Goal: Task Accomplishment & Management: Complete application form

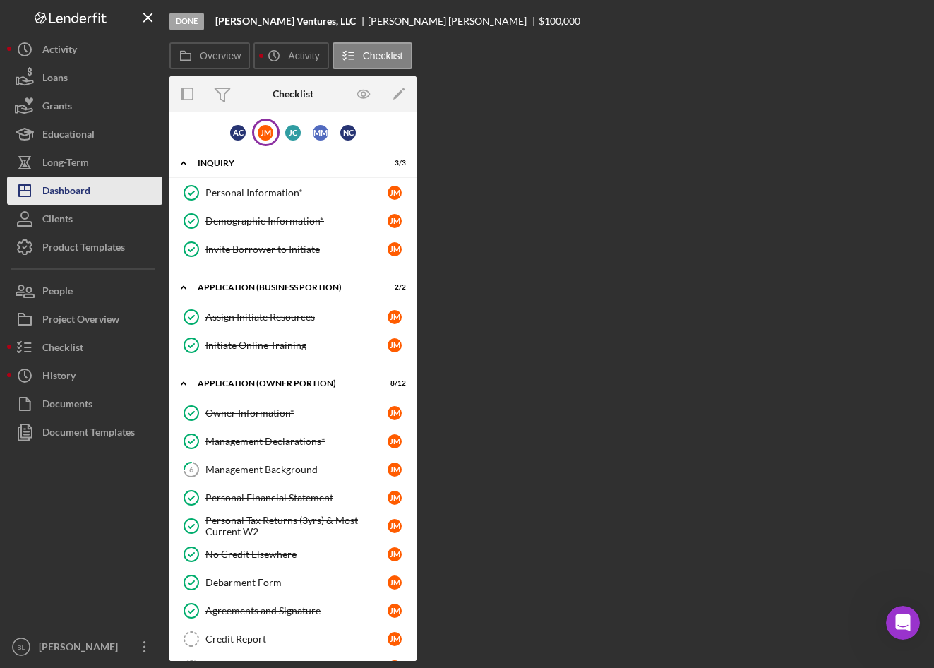
drag, startPoint x: 73, startPoint y: 189, endPoint x: 121, endPoint y: 187, distance: 48.1
click at [73, 189] on div "Dashboard" at bounding box center [66, 193] width 48 height 32
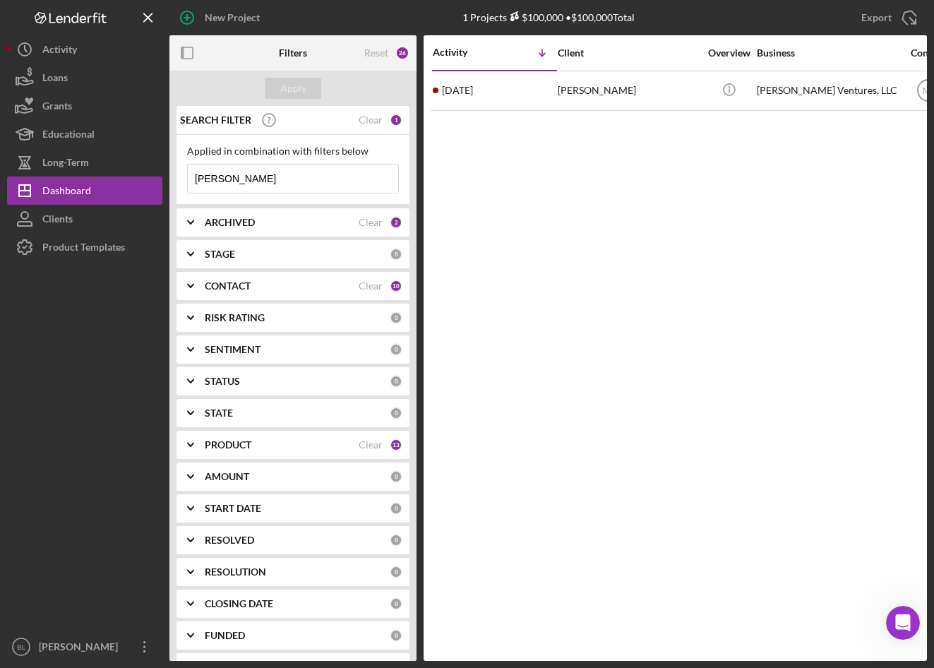
click at [268, 178] on input "[PERSON_NAME]" at bounding box center [293, 179] width 210 height 28
drag, startPoint x: 268, startPoint y: 178, endPoint x: 175, endPoint y: 171, distance: 92.8
click at [175, 171] on div "SEARCH FILTER Clear 1 Applied in combination with filters below [PERSON_NAME] I…" at bounding box center [292, 383] width 247 height 555
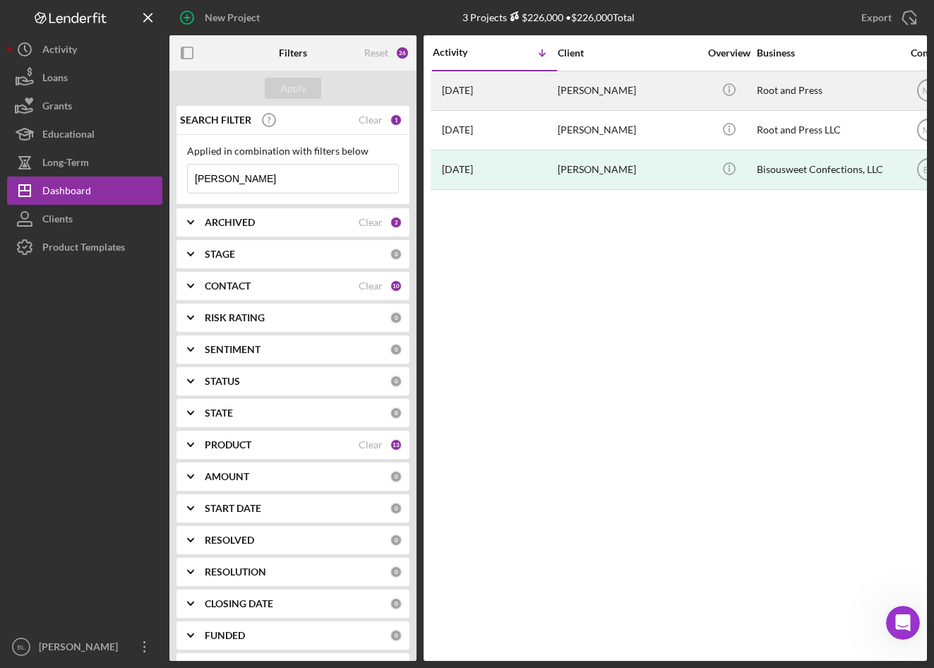
type input "[PERSON_NAME]"
click at [602, 89] on div "[PERSON_NAME]" at bounding box center [628, 90] width 141 height 37
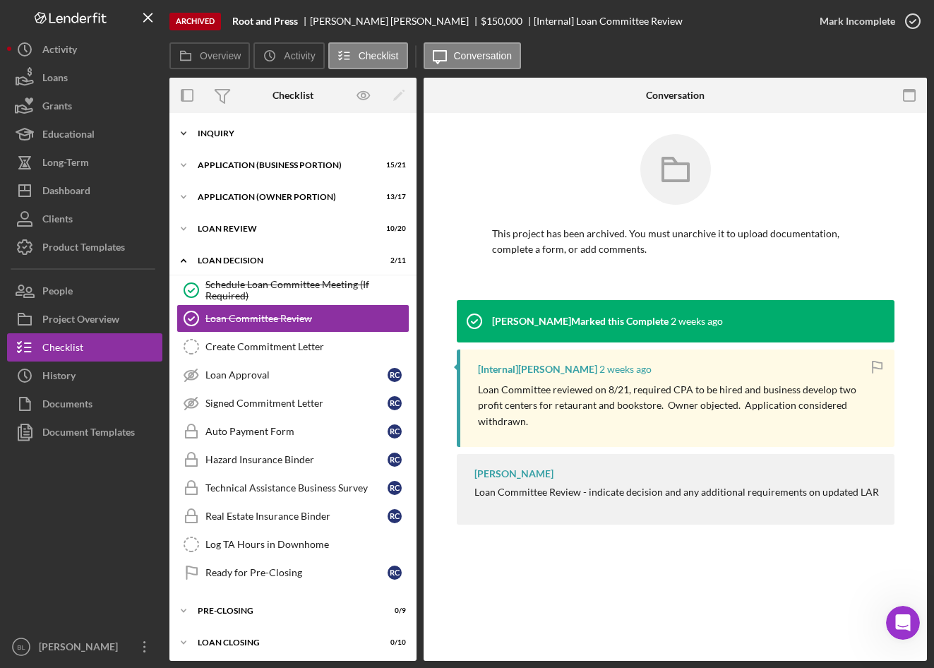
click at [195, 129] on icon "Icon/Expander" at bounding box center [183, 133] width 28 height 28
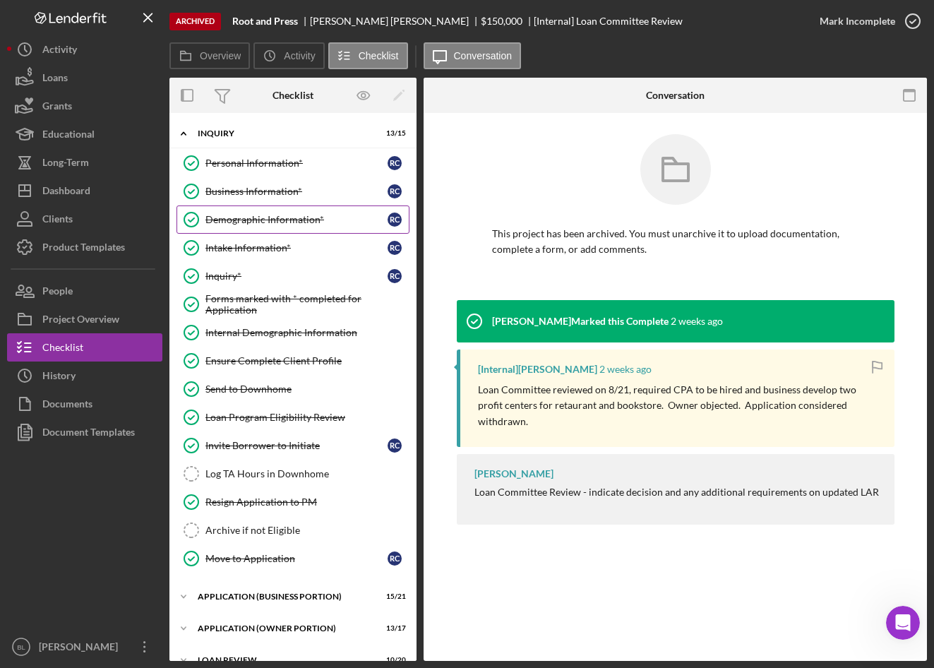
click at [242, 224] on div "Demographic Information*" at bounding box center [296, 219] width 182 height 11
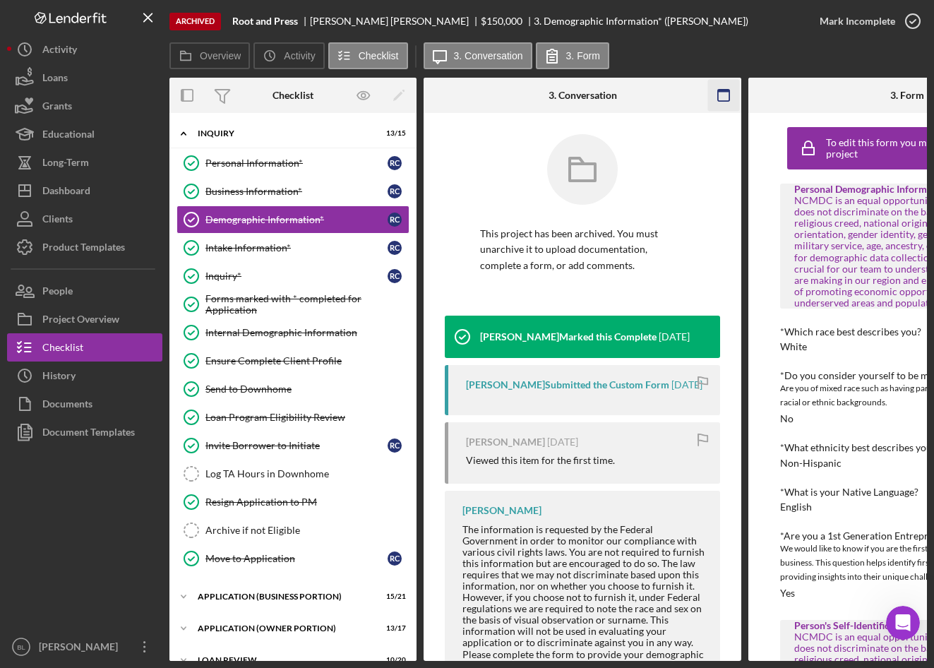
click at [721, 91] on rect "button" at bounding box center [723, 91] width 11 height 3
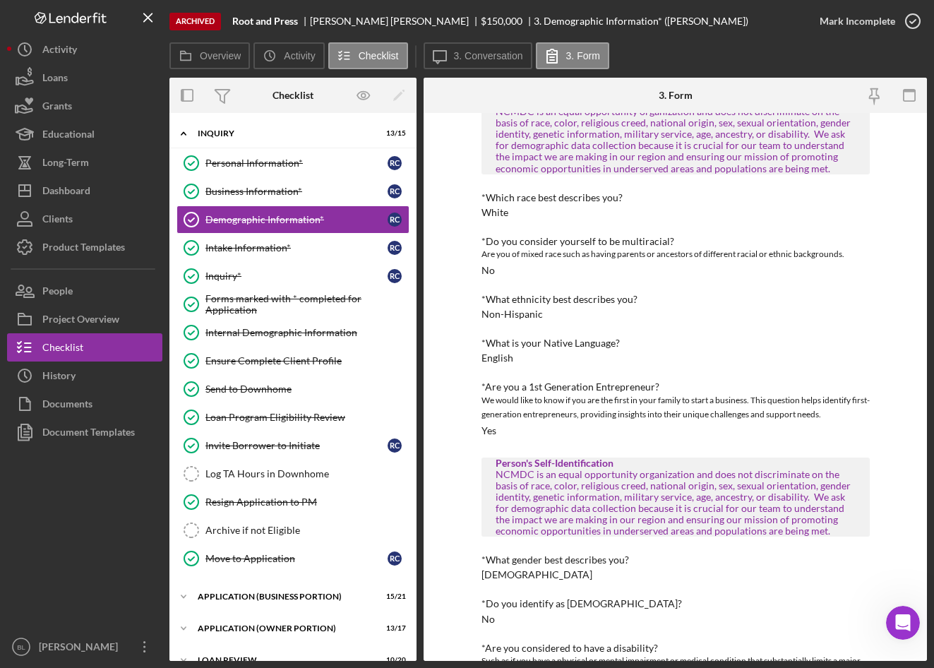
scroll to position [141, 0]
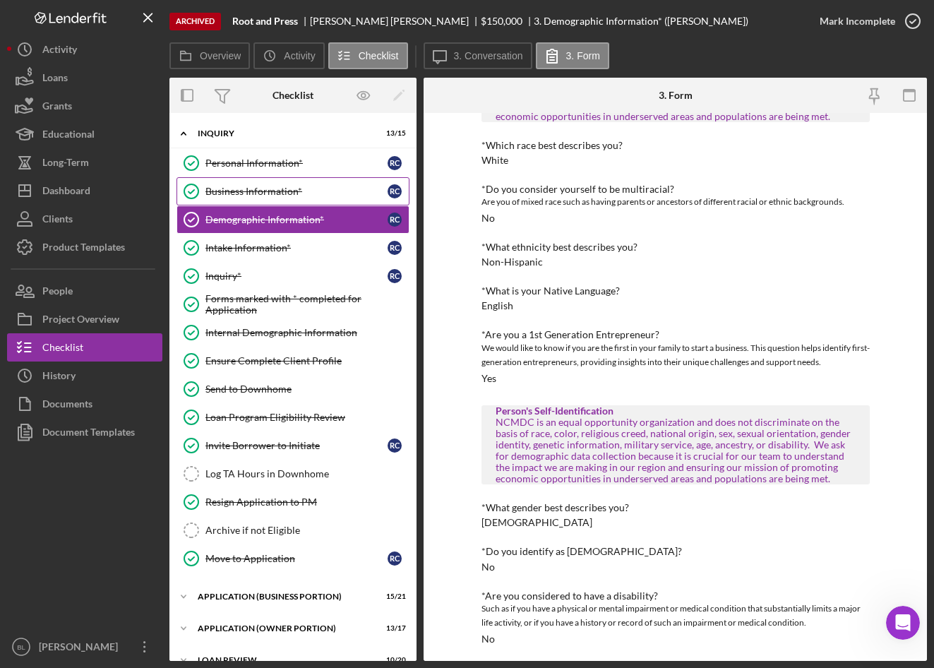
click at [271, 194] on div "Business Information*" at bounding box center [296, 191] width 182 height 11
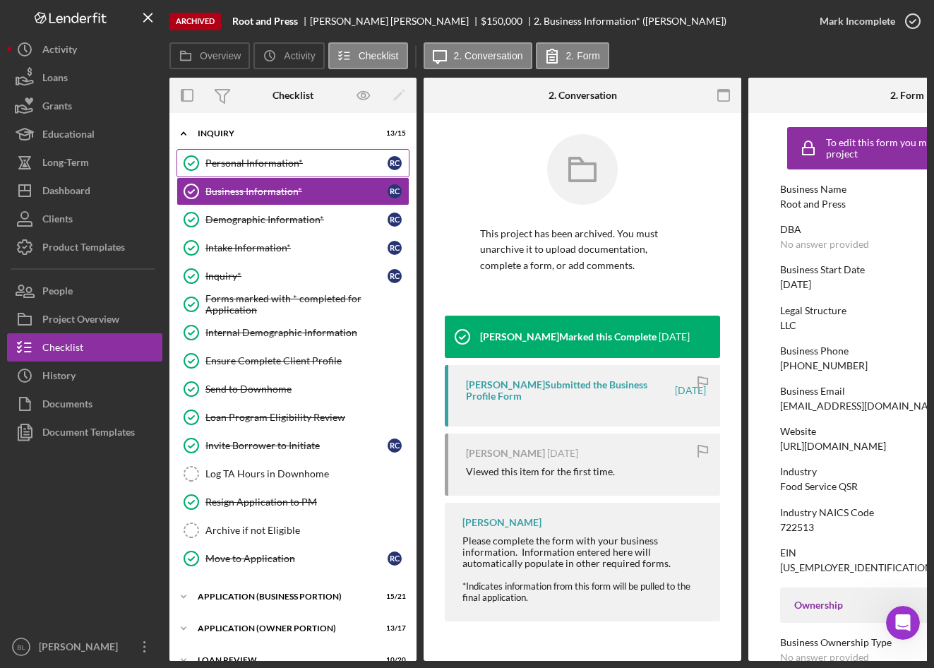
click at [270, 171] on link "Personal Information* Personal Information* R C" at bounding box center [293, 163] width 233 height 28
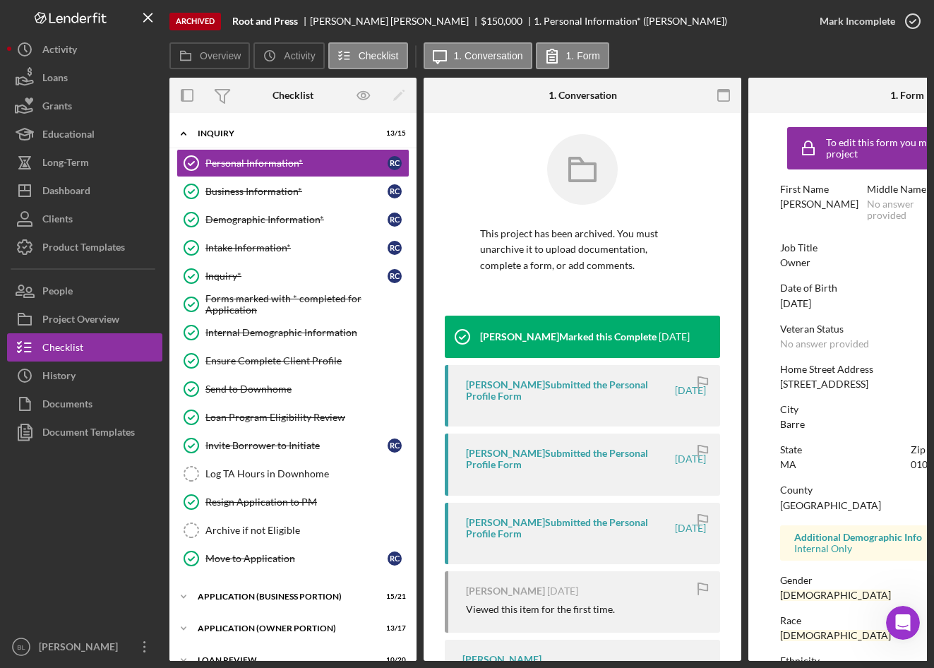
click at [727, 97] on icon "button" at bounding box center [724, 96] width 32 height 32
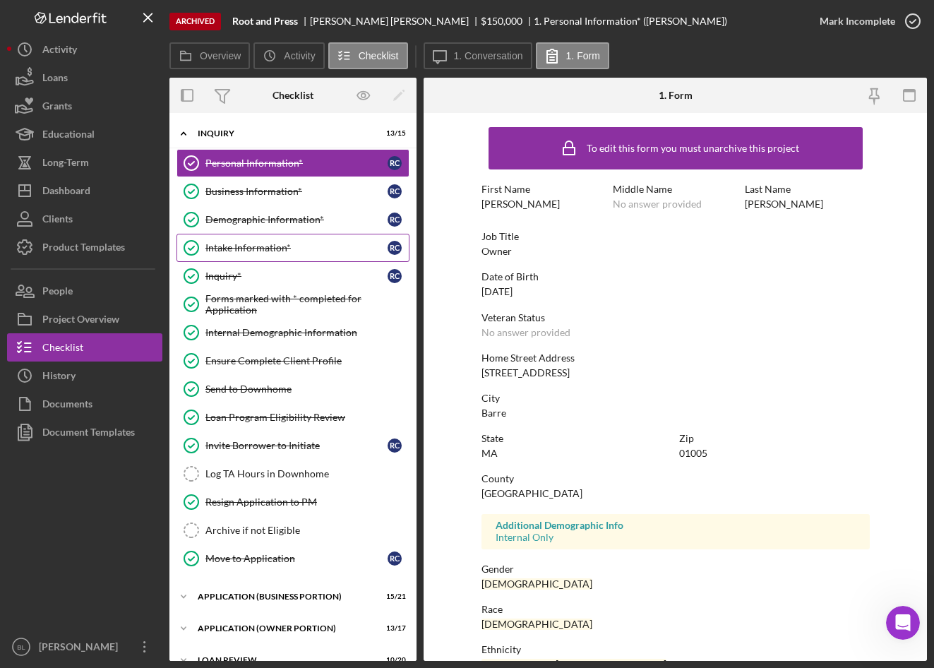
click at [242, 246] on div "Intake Information*" at bounding box center [296, 247] width 182 height 11
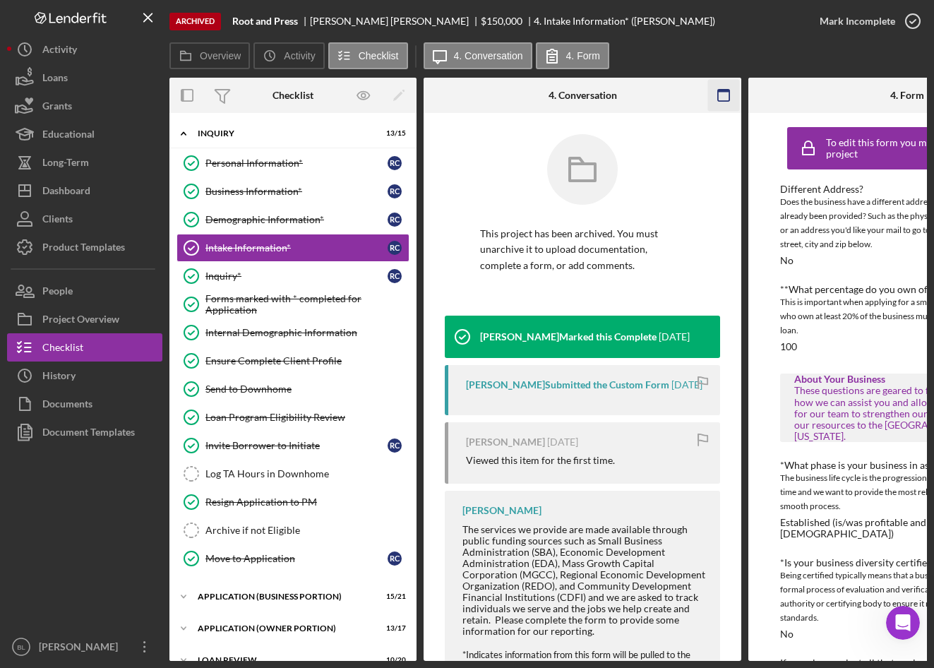
click at [730, 101] on icon "button" at bounding box center [724, 96] width 32 height 32
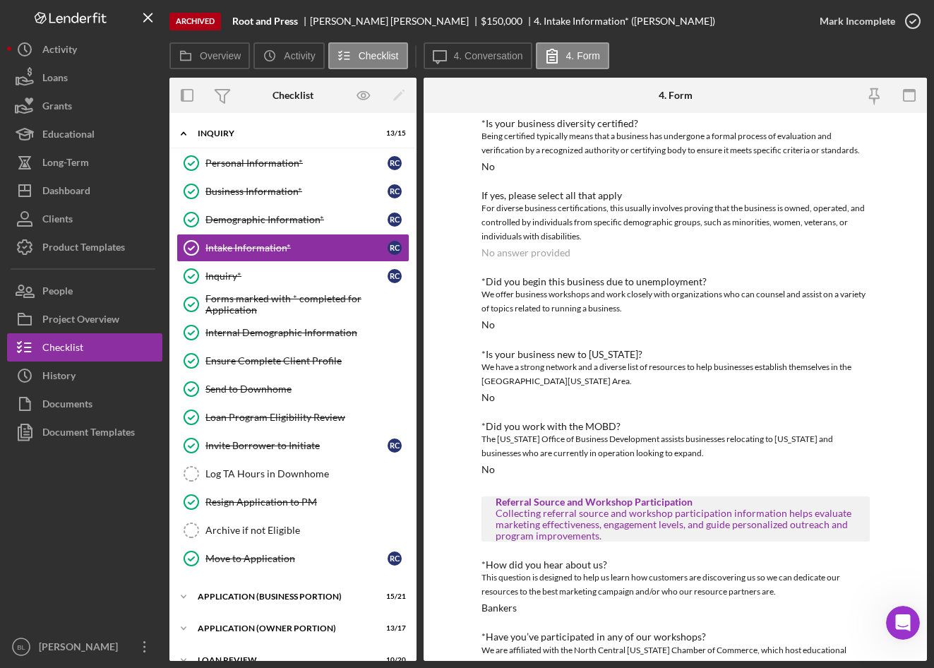
scroll to position [410, 0]
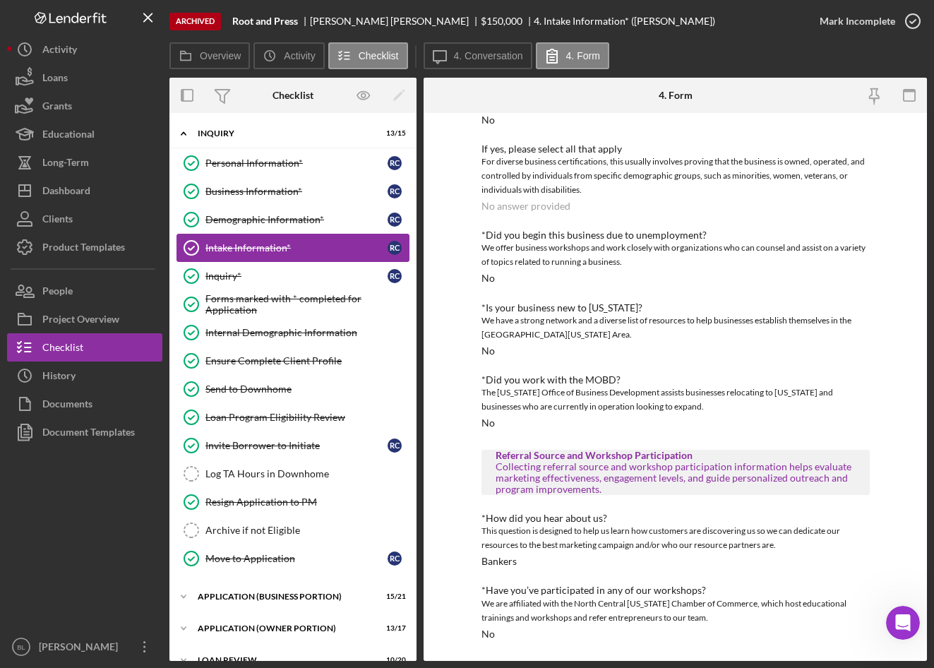
drag, startPoint x: 230, startPoint y: 213, endPoint x: 294, endPoint y: 241, distance: 70.2
click at [230, 213] on link "Demographic Information* Demographic Information* R C" at bounding box center [293, 219] width 233 height 28
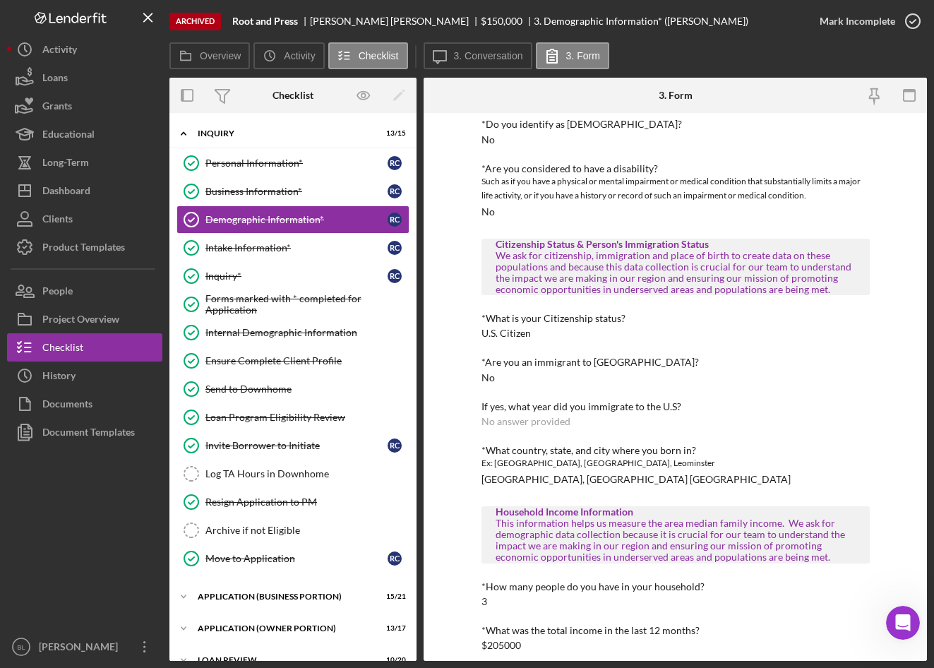
scroll to position [580, 0]
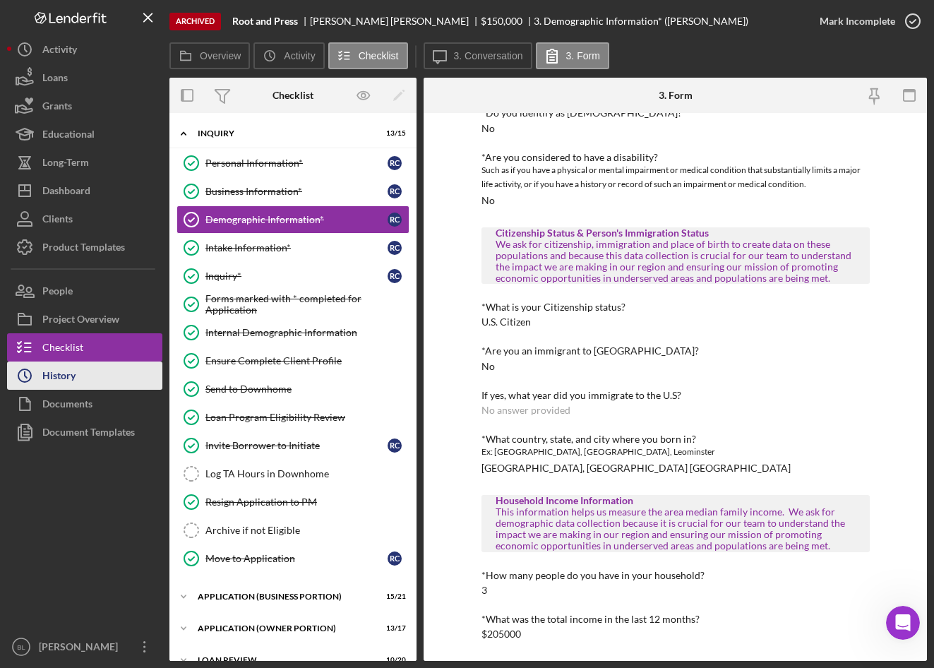
click at [90, 376] on button "Icon/History History" at bounding box center [84, 376] width 155 height 28
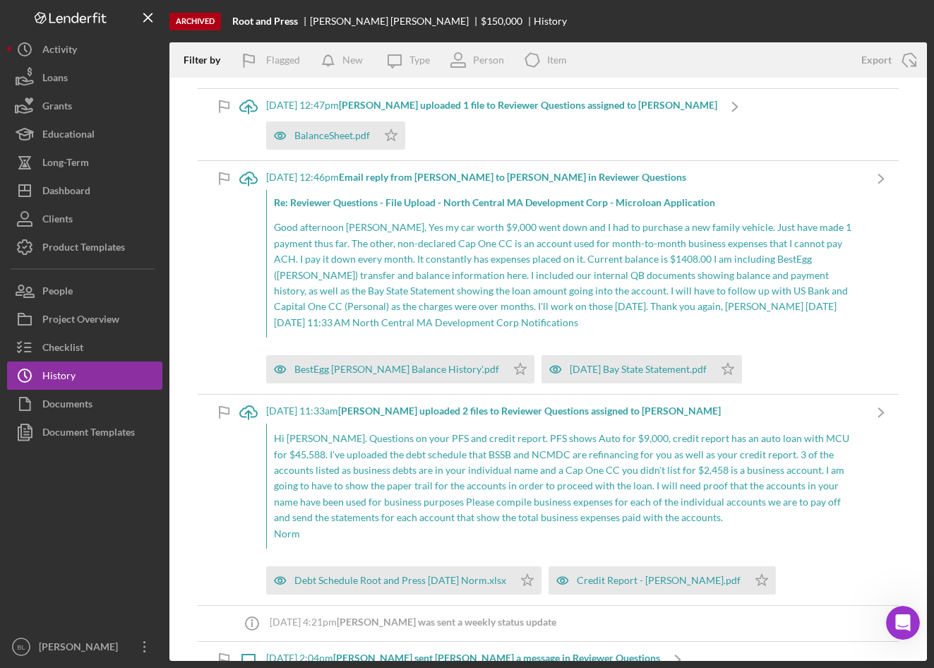
scroll to position [3037, 0]
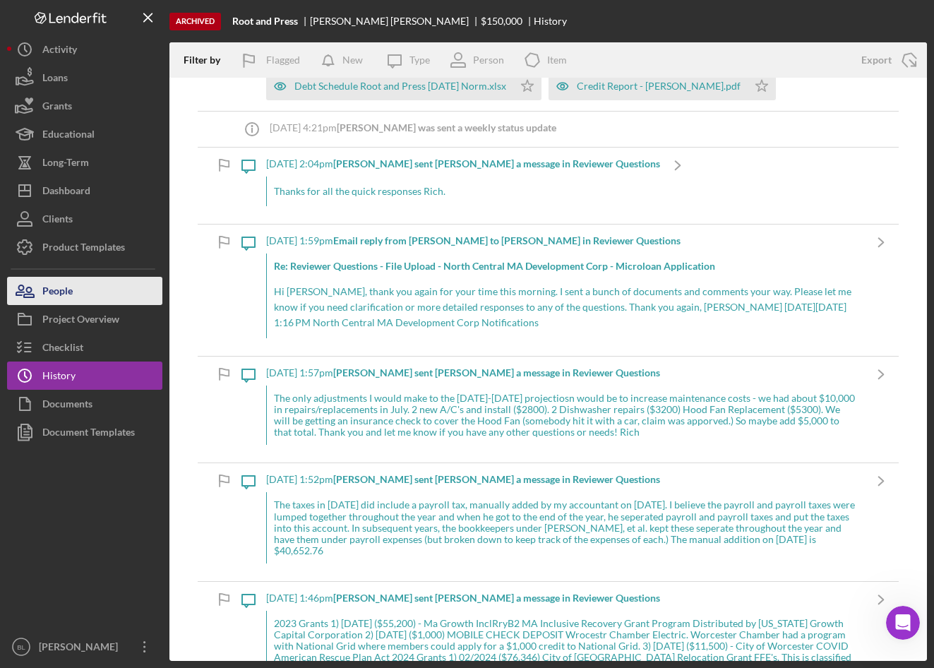
drag, startPoint x: 86, startPoint y: 294, endPoint x: 95, endPoint y: 297, distance: 9.6
click at [86, 294] on button "People" at bounding box center [84, 291] width 155 height 28
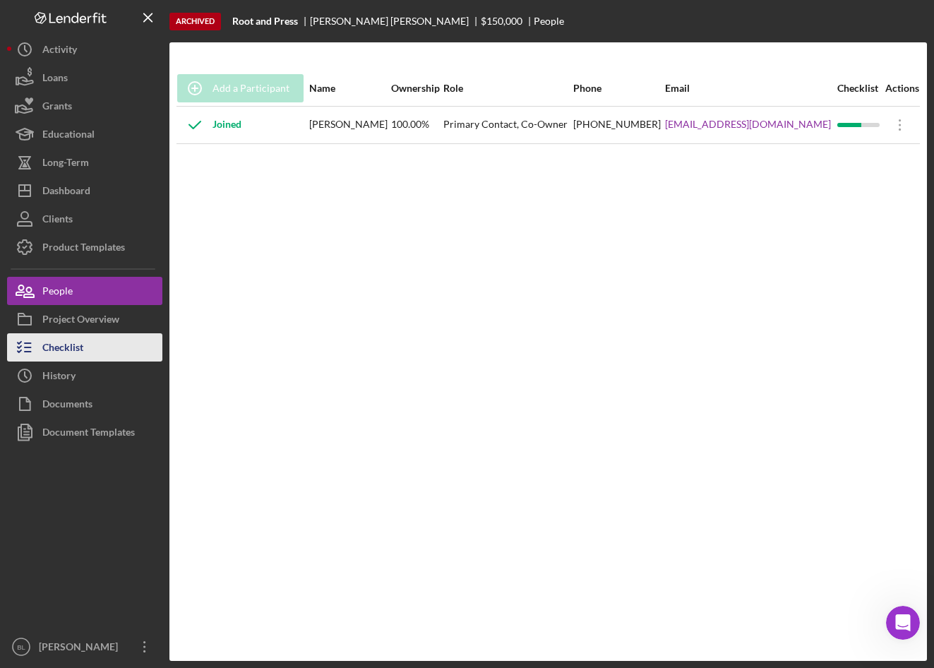
click at [78, 345] on div "Checklist" at bounding box center [62, 349] width 41 height 32
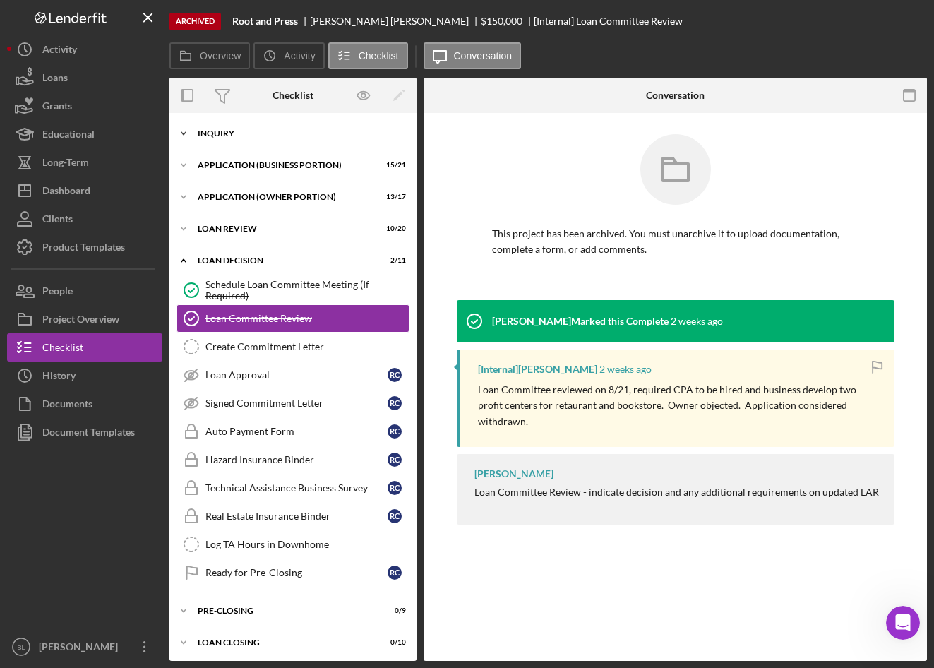
click at [239, 128] on div "Icon/Expander INQUIRY 13 / 15" at bounding box center [292, 133] width 247 height 28
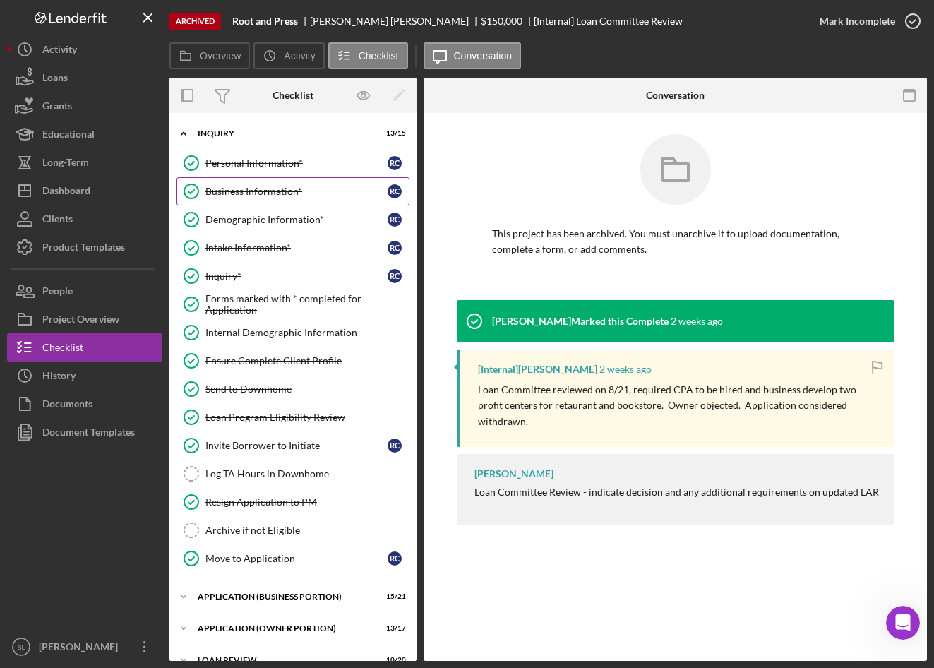
click at [259, 189] on div "Business Information*" at bounding box center [296, 191] width 182 height 11
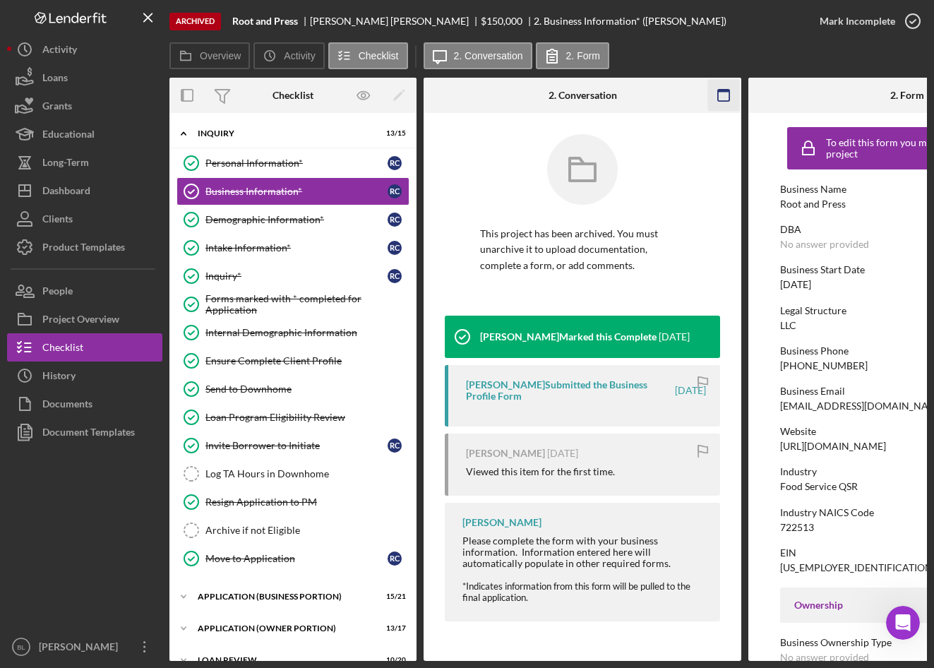
click at [720, 90] on rect "button" at bounding box center [723, 91] width 11 height 3
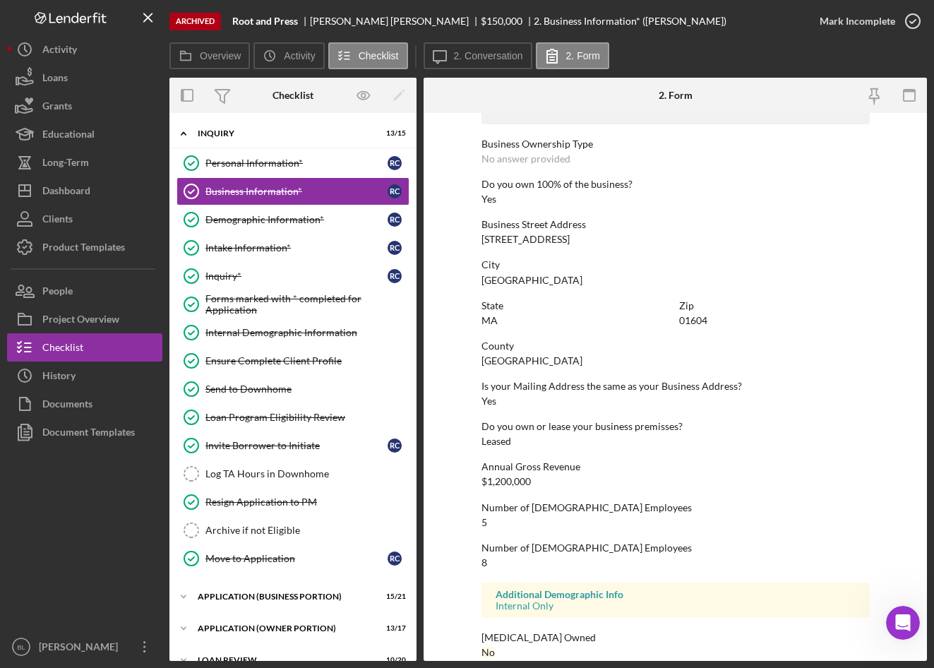
scroll to position [517, 0]
